Goal: Navigation & Orientation: Find specific page/section

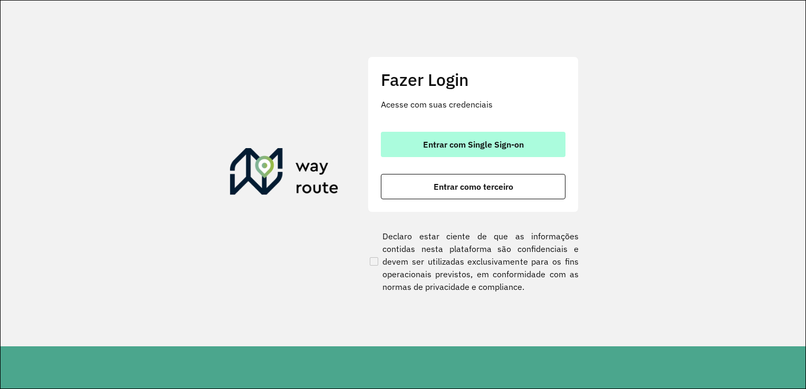
click at [496, 141] on span "Entrar com Single Sign-on" at bounding box center [473, 144] width 101 height 8
